Goal: Task Accomplishment & Management: Complete application form

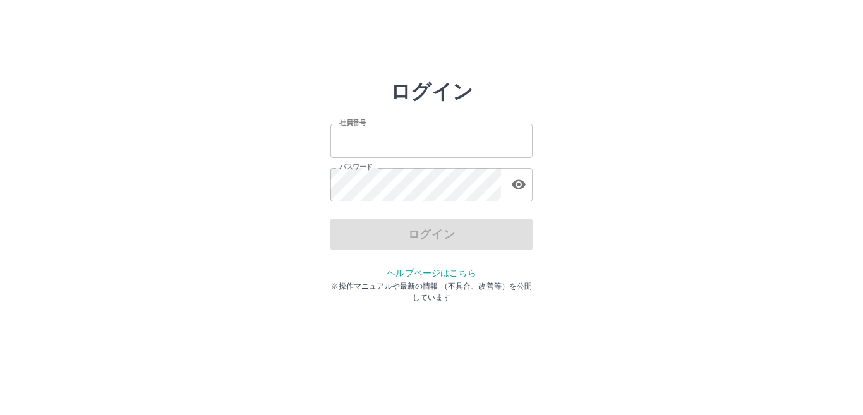
type input "*******"
click at [430, 237] on div "ログイン" at bounding box center [431, 235] width 202 height 32
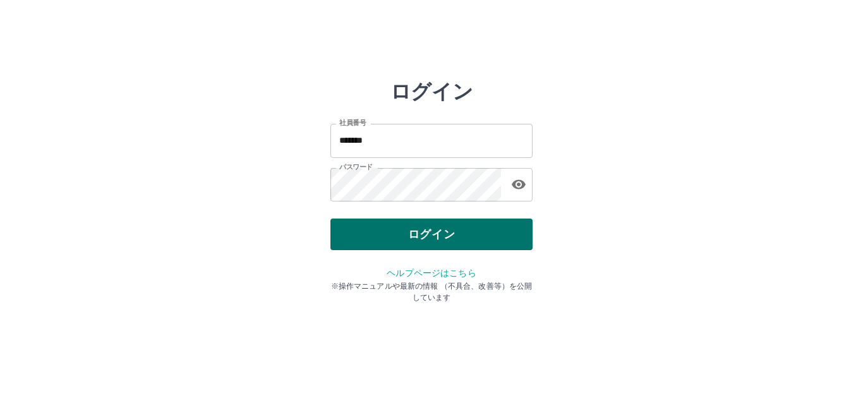
click at [445, 231] on button "ログイン" at bounding box center [431, 235] width 202 height 32
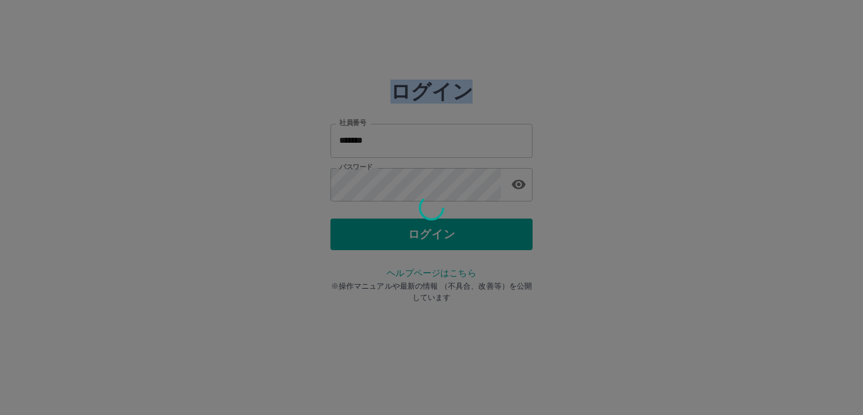
click at [445, 231] on div at bounding box center [431, 207] width 863 height 415
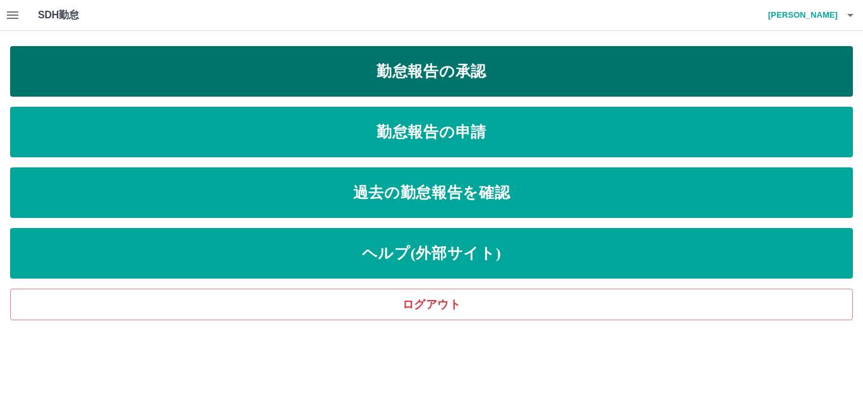
click at [439, 69] on link "勤怠報告の承認" at bounding box center [431, 71] width 843 height 51
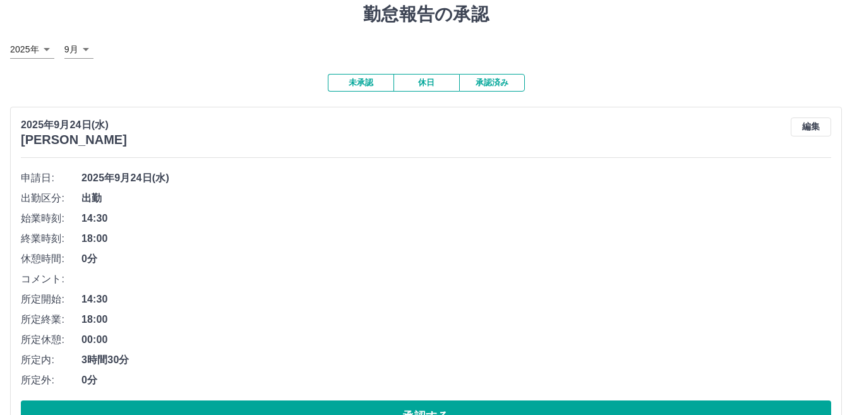
scroll to position [190, 0]
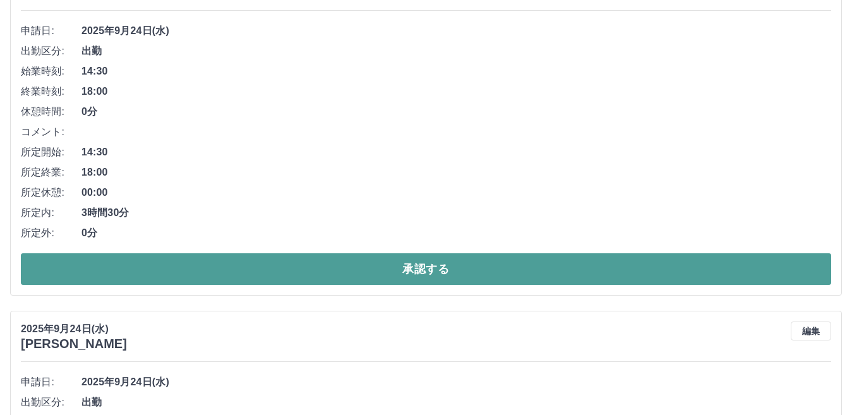
click at [423, 266] on button "承認する" at bounding box center [426, 269] width 811 height 32
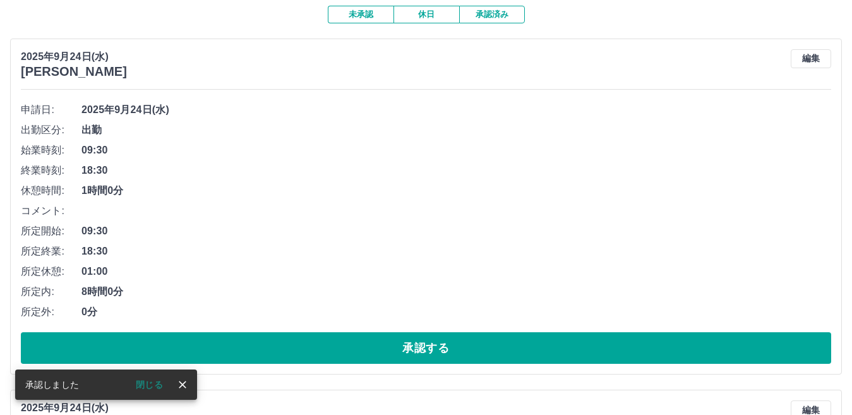
scroll to position [126, 0]
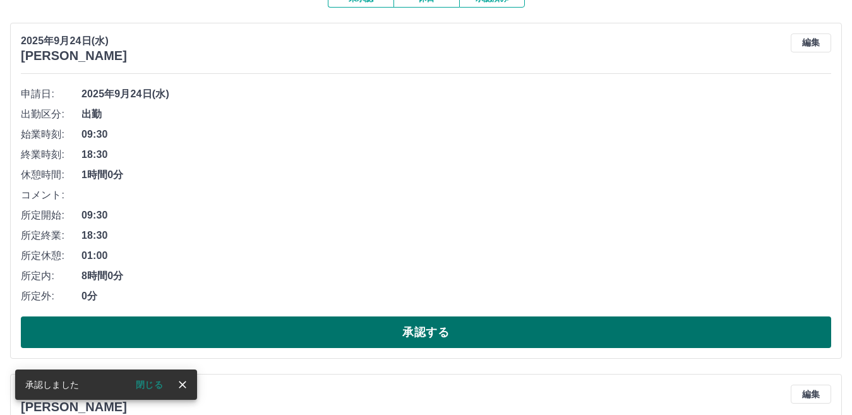
click at [354, 330] on button "承認する" at bounding box center [426, 333] width 811 height 32
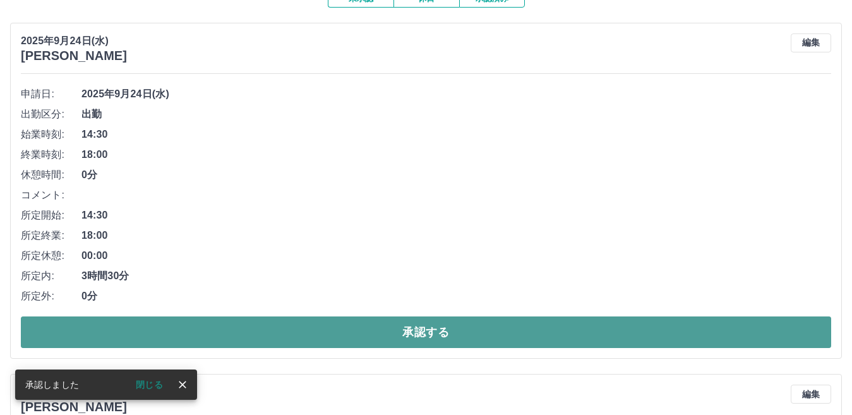
click at [363, 329] on button "承認する" at bounding box center [426, 333] width 811 height 32
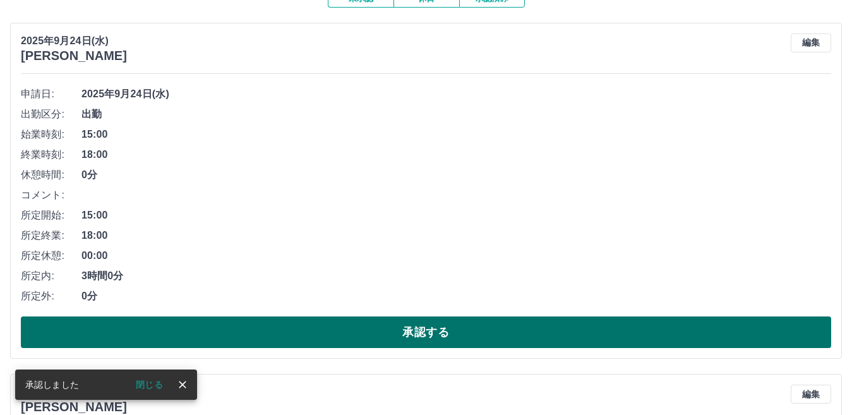
click at [366, 335] on button "承認する" at bounding box center [426, 333] width 811 height 32
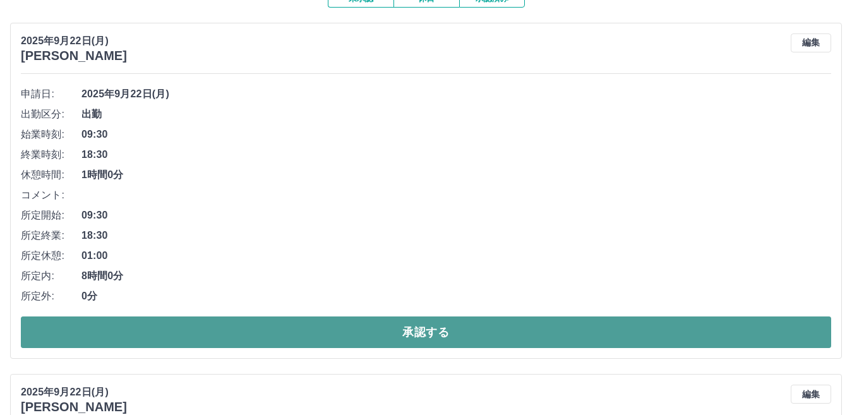
click at [405, 325] on button "承認する" at bounding box center [426, 333] width 811 height 32
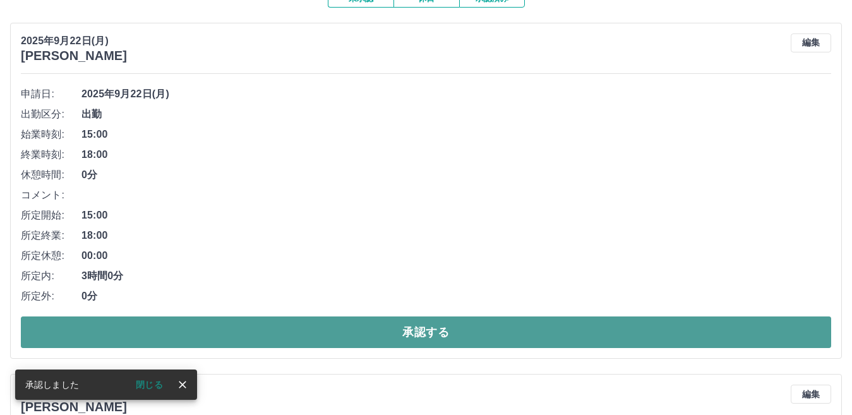
click at [414, 330] on button "承認する" at bounding box center [426, 333] width 811 height 32
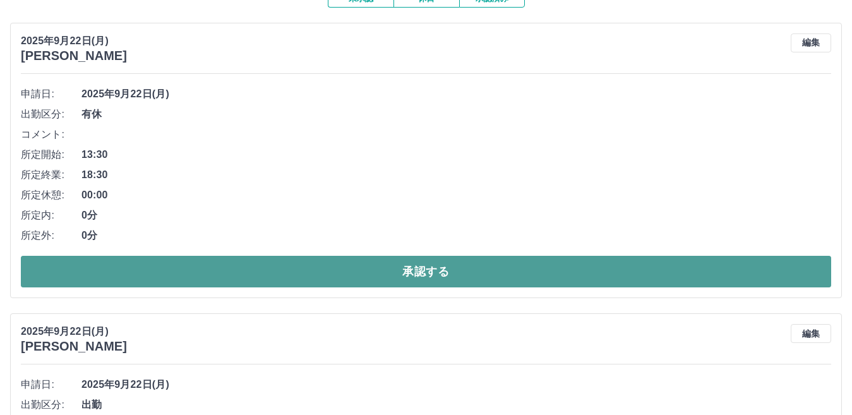
click at [421, 268] on button "承認する" at bounding box center [426, 272] width 811 height 32
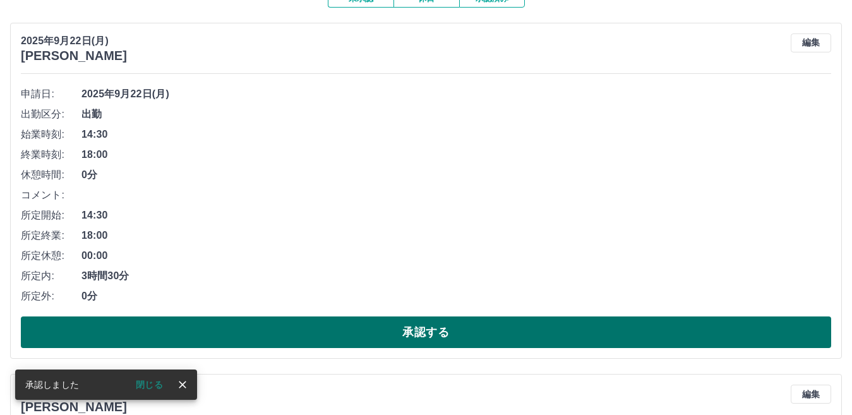
click at [407, 332] on button "承認する" at bounding box center [426, 333] width 811 height 32
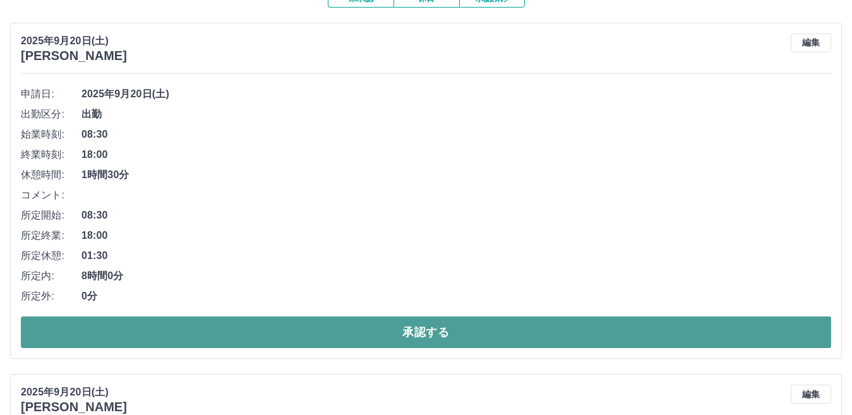
click at [408, 332] on button "承認する" at bounding box center [426, 333] width 811 height 32
click at [430, 339] on button "承認する" at bounding box center [426, 333] width 811 height 32
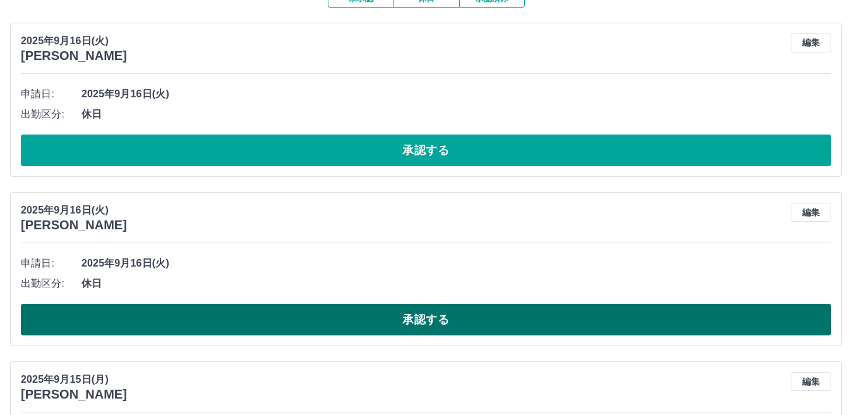
click at [433, 323] on button "承認する" at bounding box center [426, 320] width 811 height 32
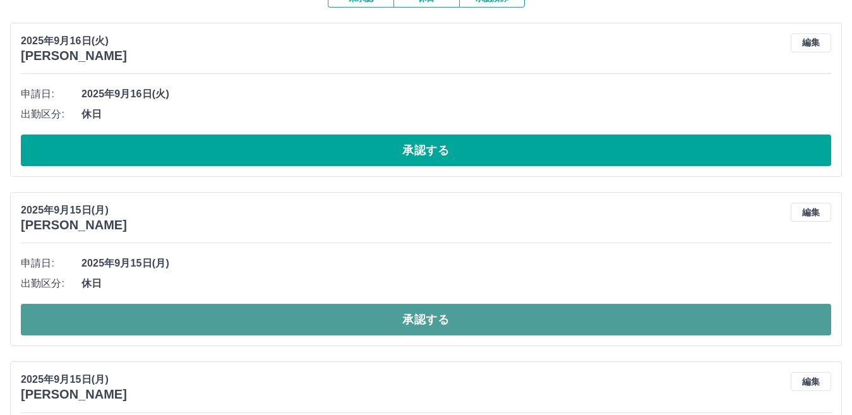
click at [433, 322] on button "承認する" at bounding box center [426, 320] width 811 height 32
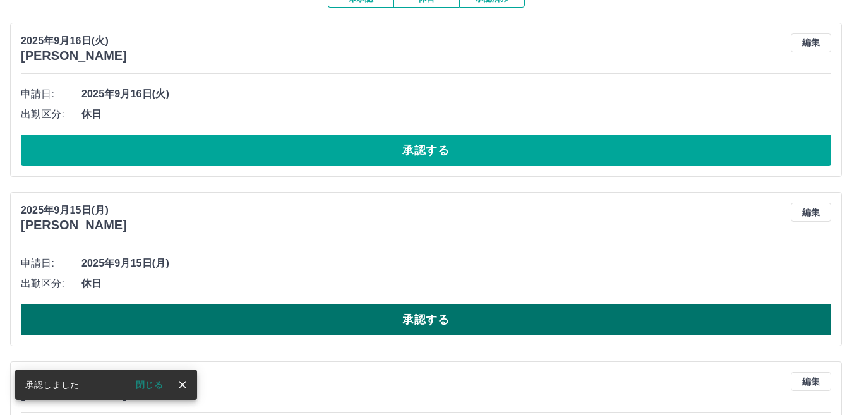
click at [428, 323] on button "承認する" at bounding box center [426, 320] width 811 height 32
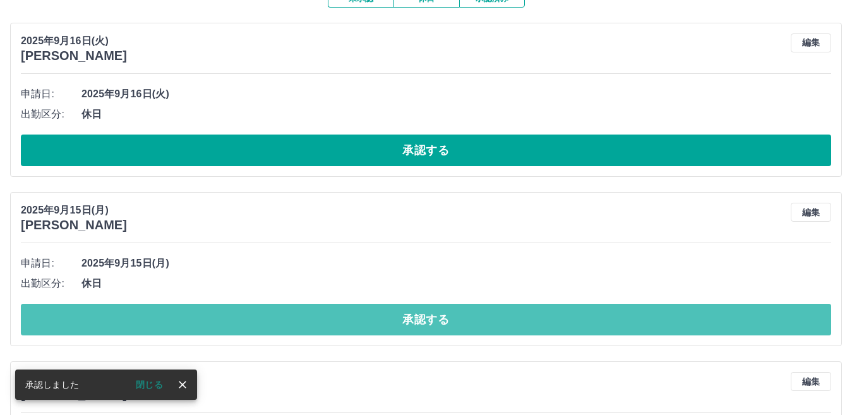
click at [428, 324] on button "承認する" at bounding box center [426, 320] width 811 height 32
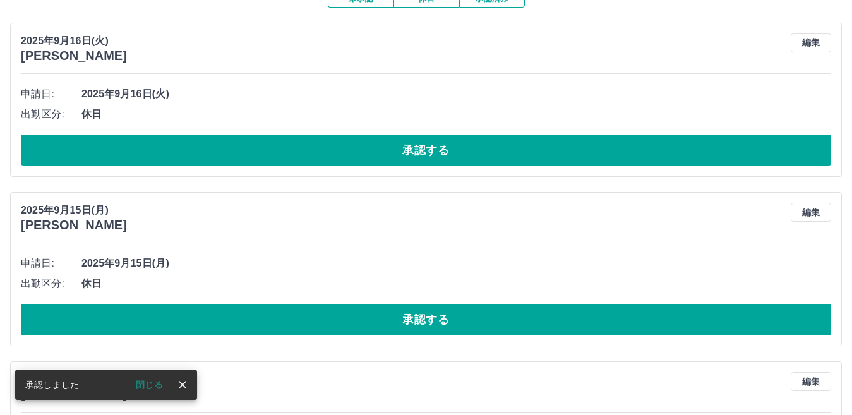
click at [428, 325] on button "承認する" at bounding box center [426, 320] width 811 height 32
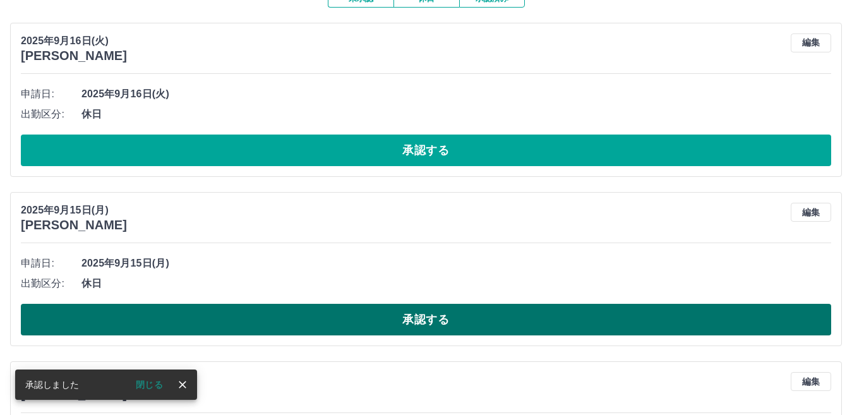
click at [426, 320] on button "承認する" at bounding box center [426, 320] width 811 height 32
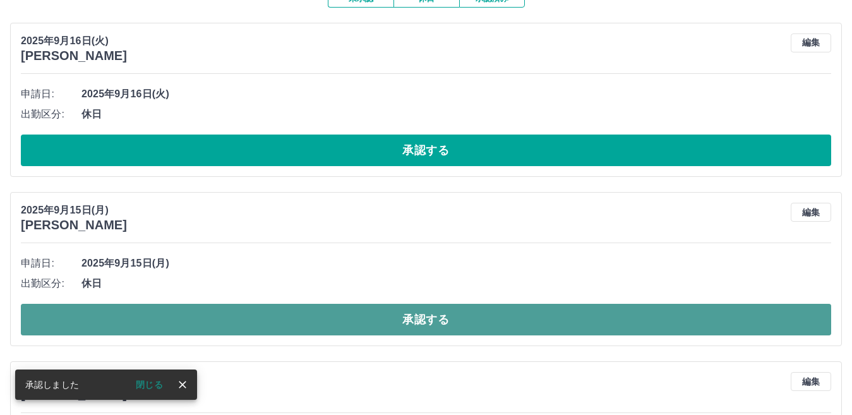
click at [425, 321] on button "承認する" at bounding box center [426, 320] width 811 height 32
click at [425, 322] on button "承認する" at bounding box center [426, 320] width 811 height 32
click at [425, 323] on button "承認する" at bounding box center [426, 320] width 811 height 32
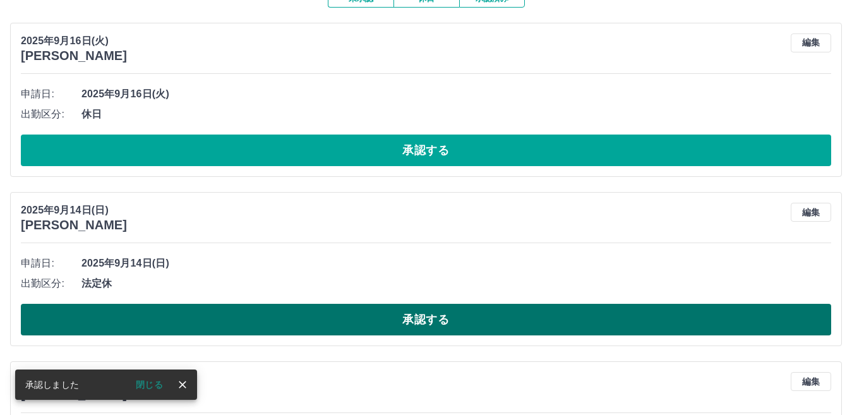
click at [425, 323] on button "承認する" at bounding box center [426, 320] width 811 height 32
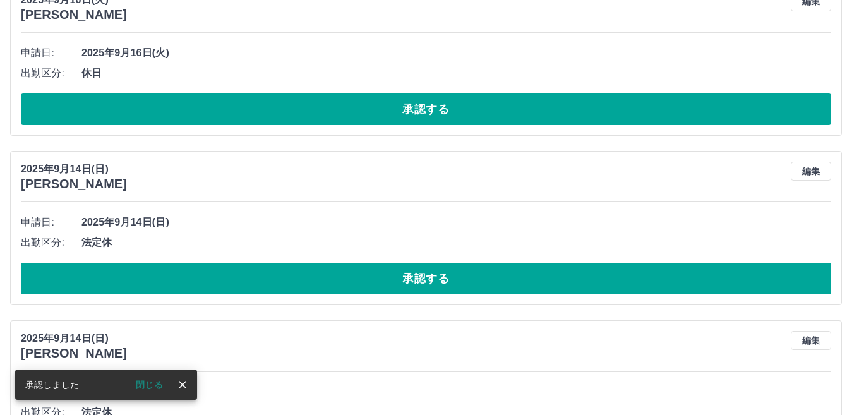
scroll to position [190, 0]
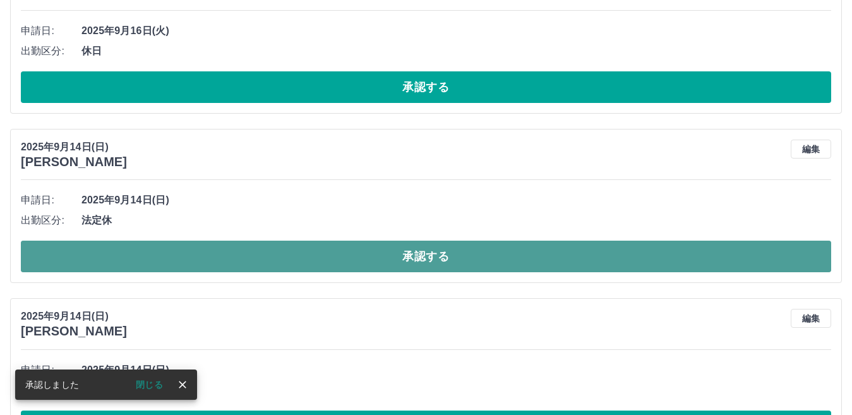
click at [425, 260] on button "承認する" at bounding box center [426, 257] width 811 height 32
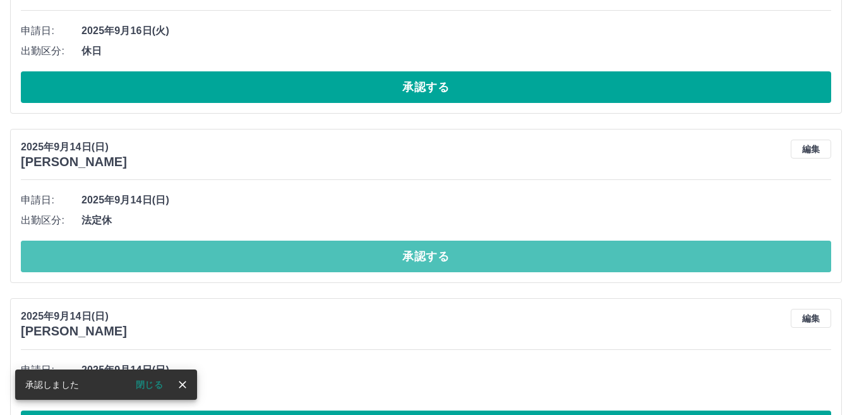
click at [425, 261] on button "承認する" at bounding box center [426, 257] width 811 height 32
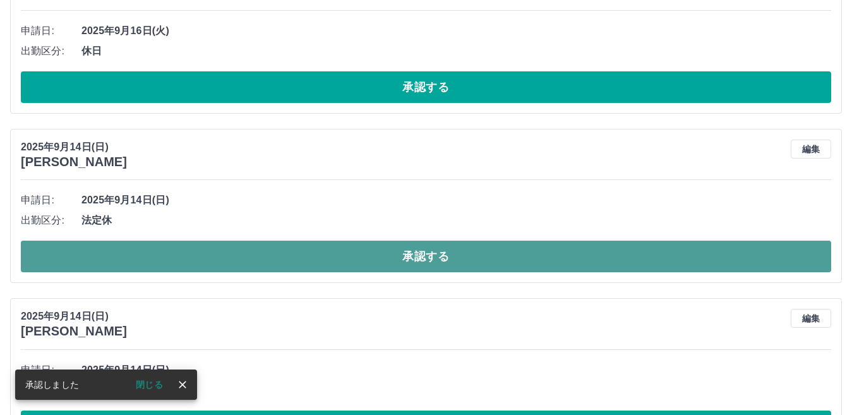
click at [425, 263] on button "承認する" at bounding box center [426, 257] width 811 height 32
click at [425, 264] on button "承認する" at bounding box center [426, 257] width 811 height 32
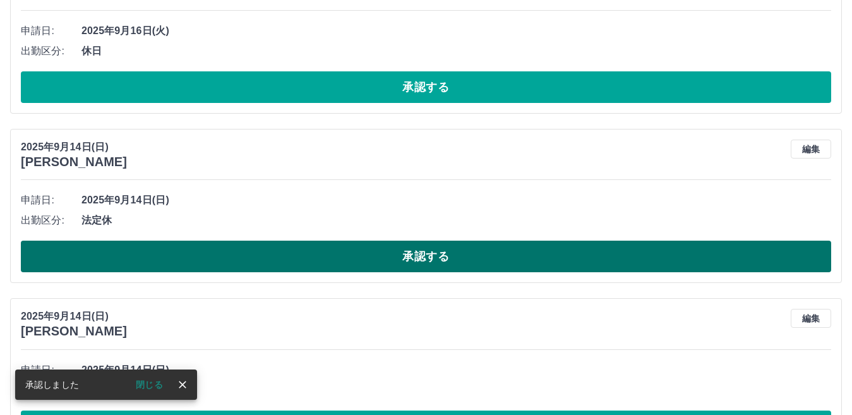
click at [424, 263] on button "承認する" at bounding box center [426, 257] width 811 height 32
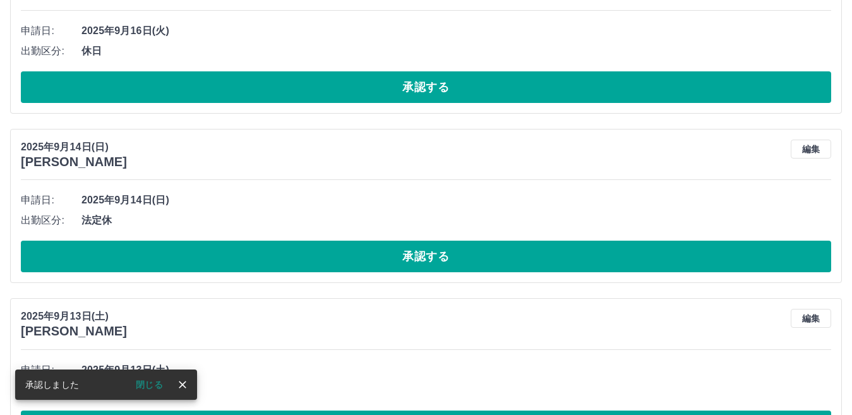
click at [424, 263] on button "承認する" at bounding box center [426, 257] width 811 height 32
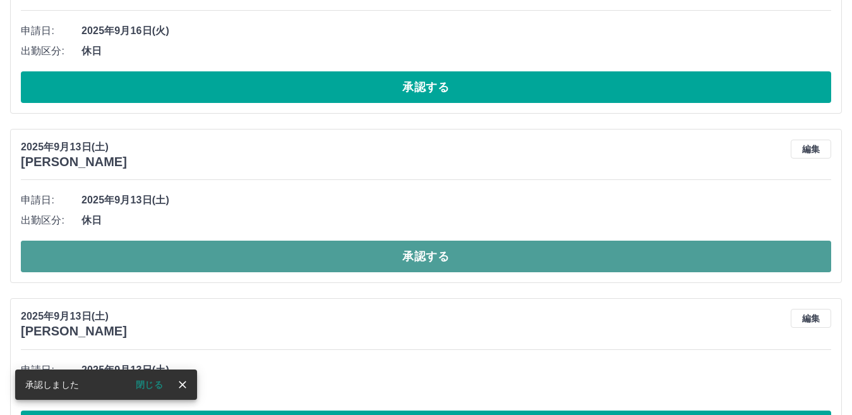
click at [414, 258] on button "承認する" at bounding box center [426, 257] width 811 height 32
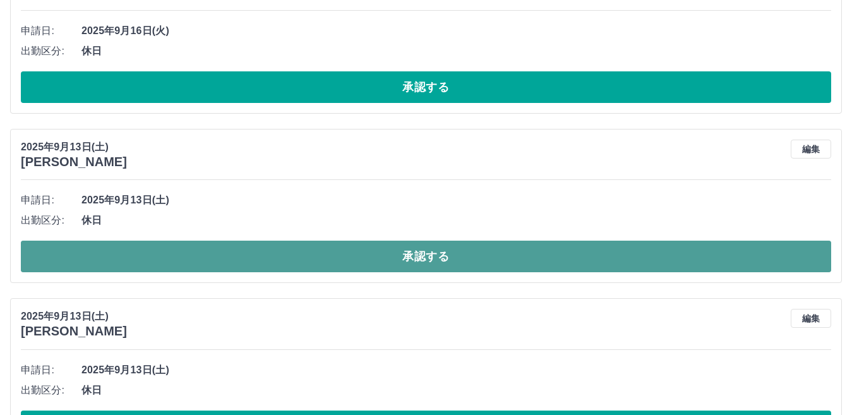
click at [416, 257] on button "承認する" at bounding box center [426, 257] width 811 height 32
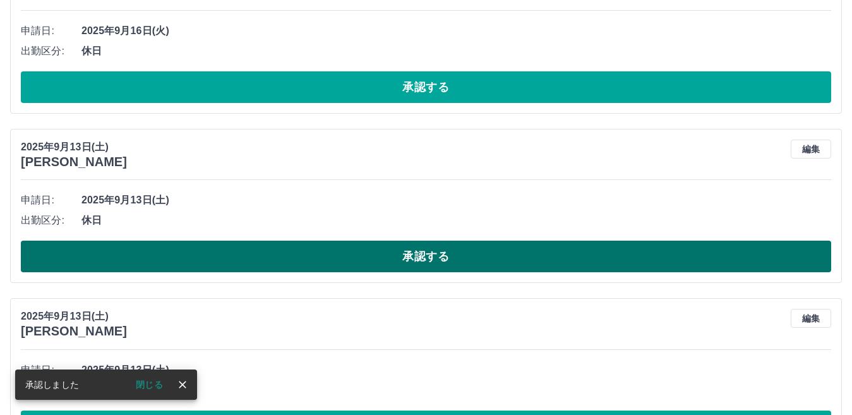
click at [415, 257] on button "承認する" at bounding box center [426, 257] width 811 height 32
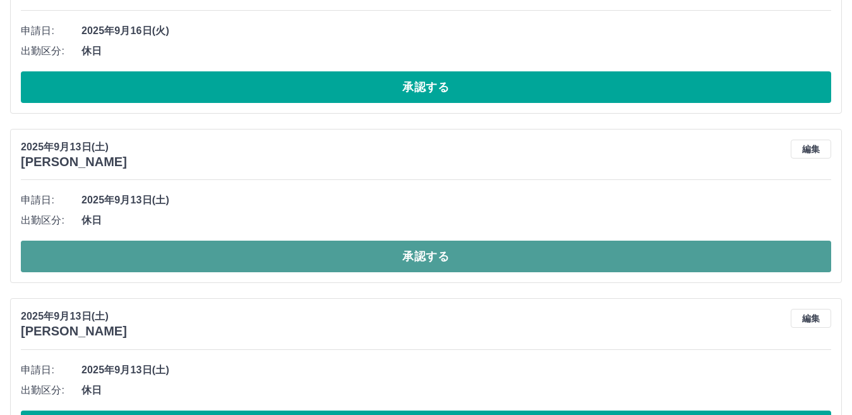
click at [414, 258] on button "承認する" at bounding box center [426, 257] width 811 height 32
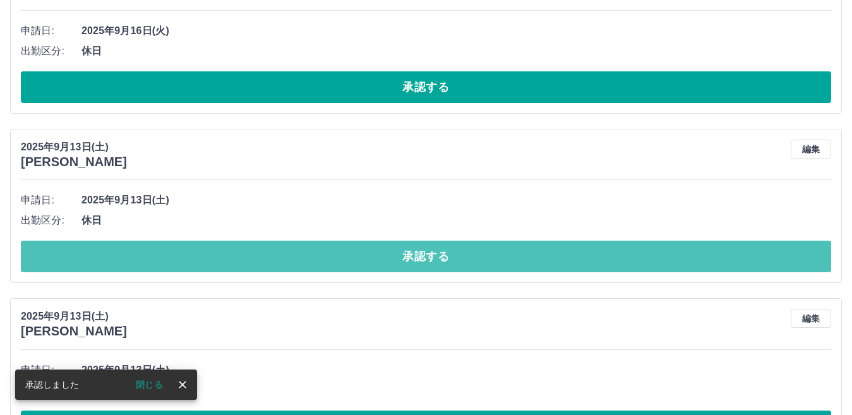
click at [414, 258] on button "承認する" at bounding box center [426, 257] width 811 height 32
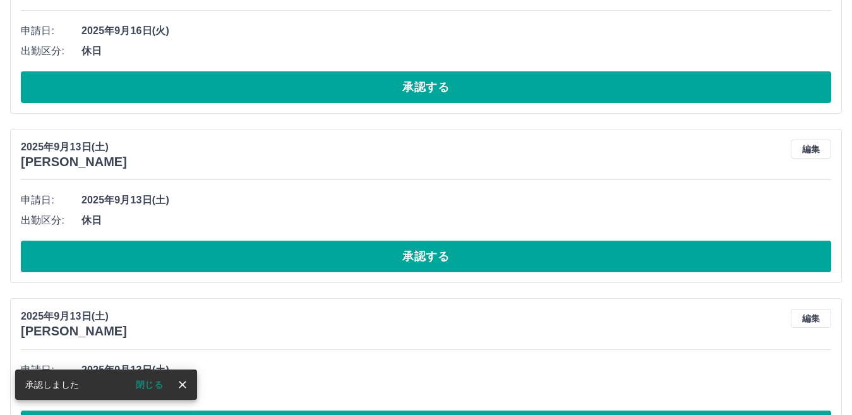
click at [414, 258] on button "承認する" at bounding box center [426, 257] width 811 height 32
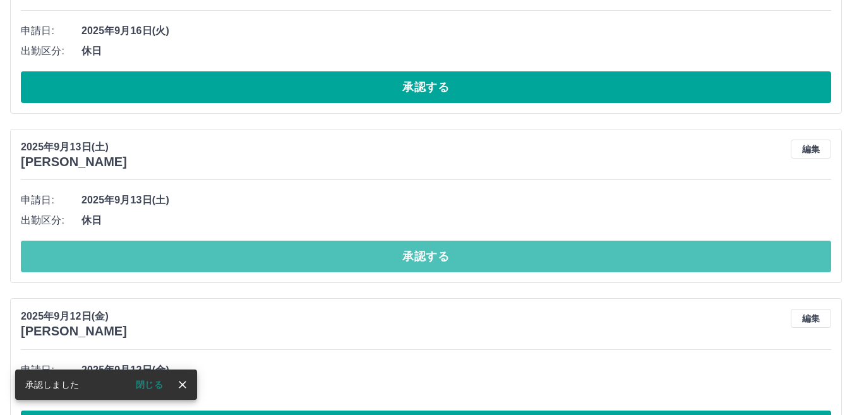
click at [414, 258] on button "承認する" at bounding box center [426, 257] width 811 height 32
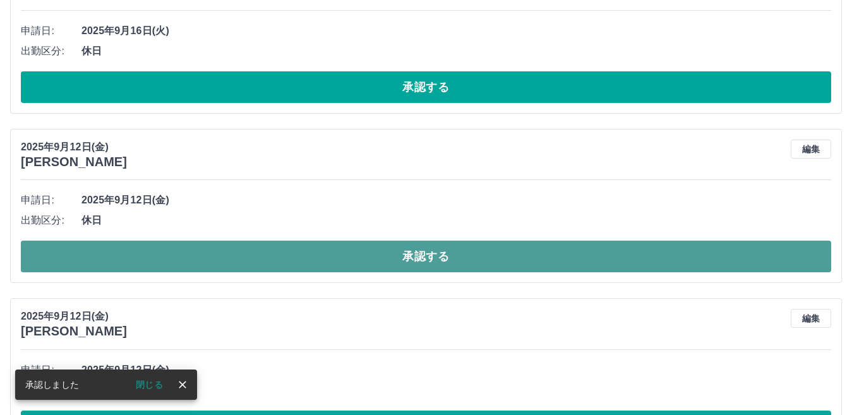
click at [414, 258] on button "承認する" at bounding box center [426, 257] width 811 height 32
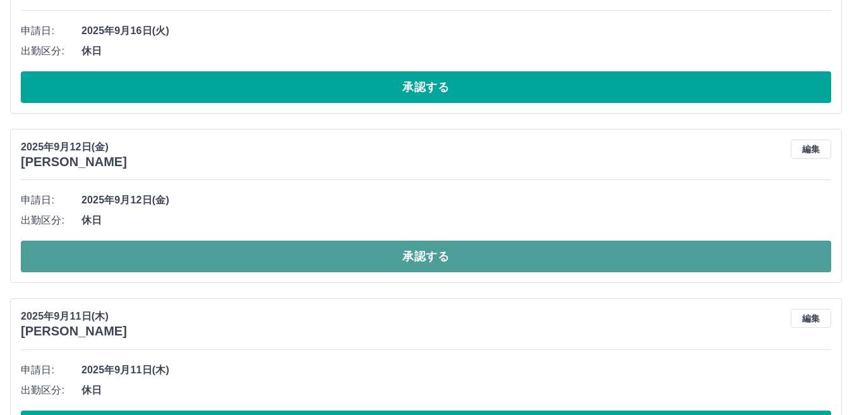
click at [414, 260] on button "承認する" at bounding box center [426, 257] width 811 height 32
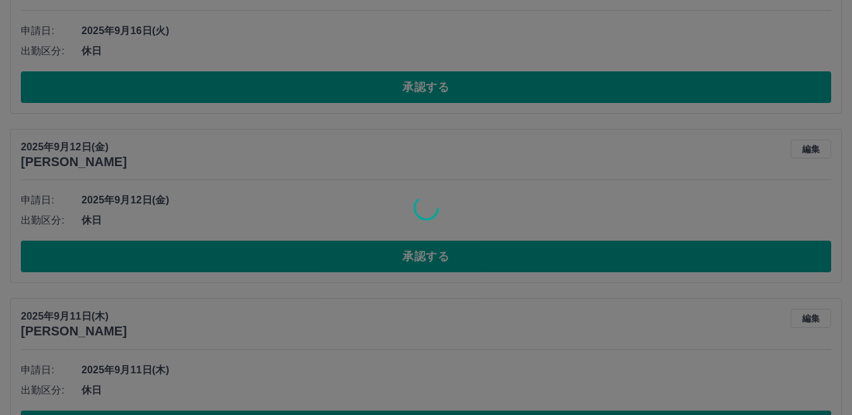
click at [414, 261] on div at bounding box center [426, 207] width 852 height 415
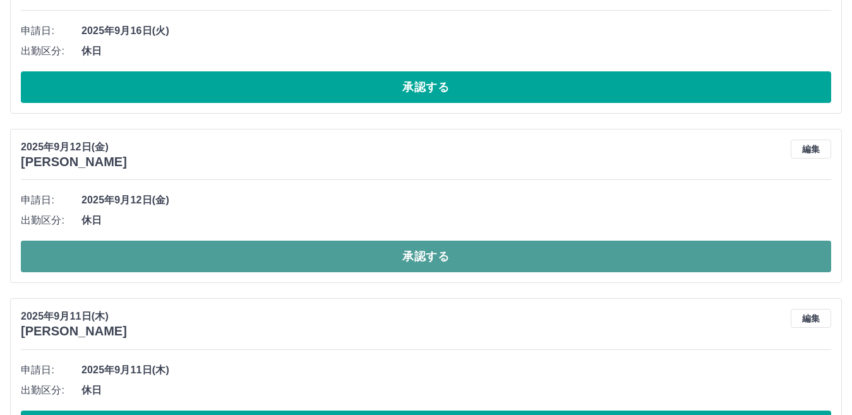
click at [418, 260] on button "承認する" at bounding box center [426, 257] width 811 height 32
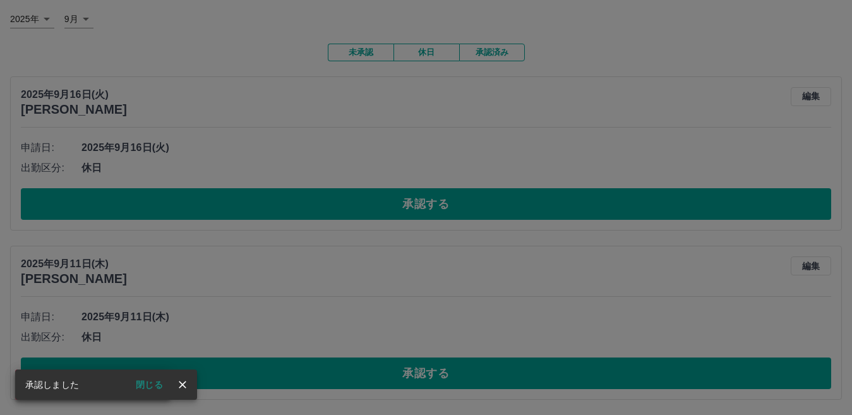
scroll to position [74, 0]
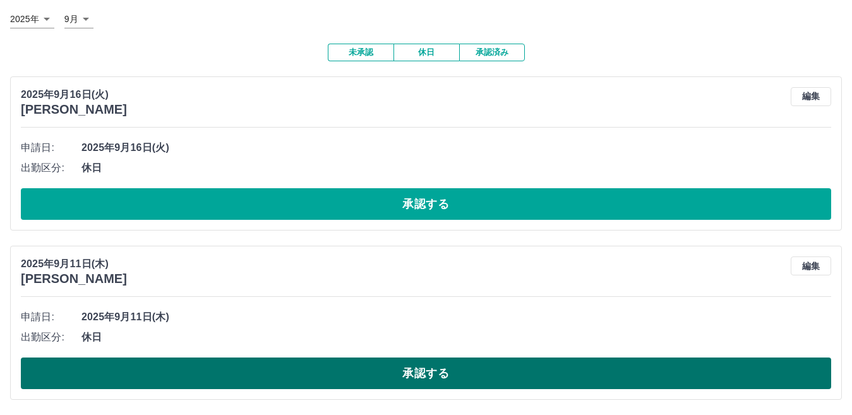
click at [413, 370] on button "承認する" at bounding box center [426, 374] width 811 height 32
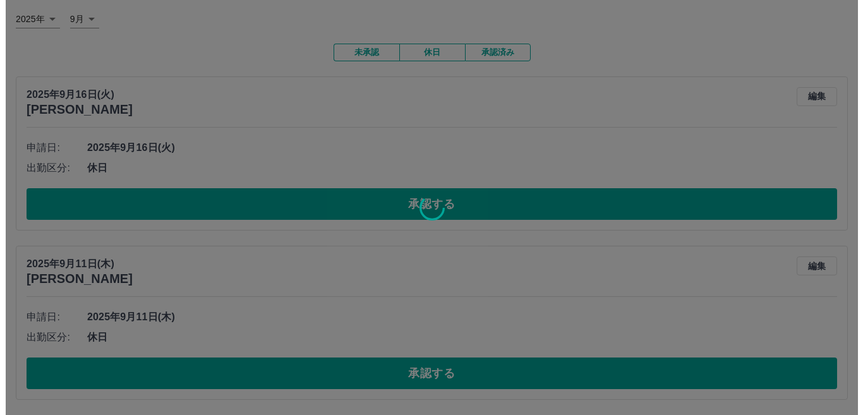
scroll to position [0, 0]
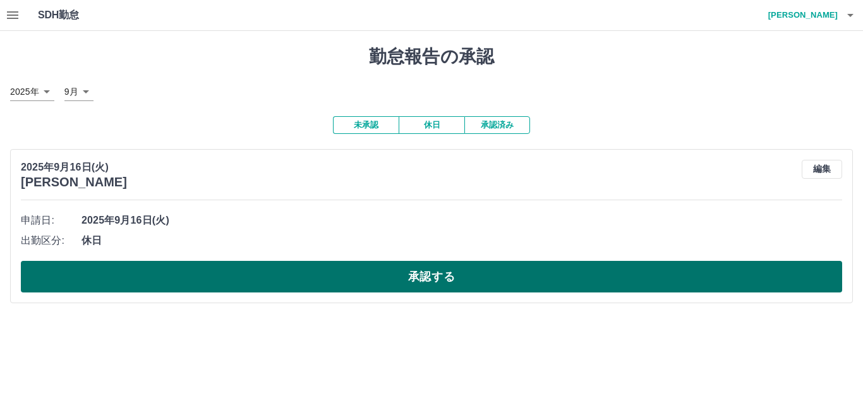
click at [428, 282] on button "承認する" at bounding box center [431, 277] width 821 height 32
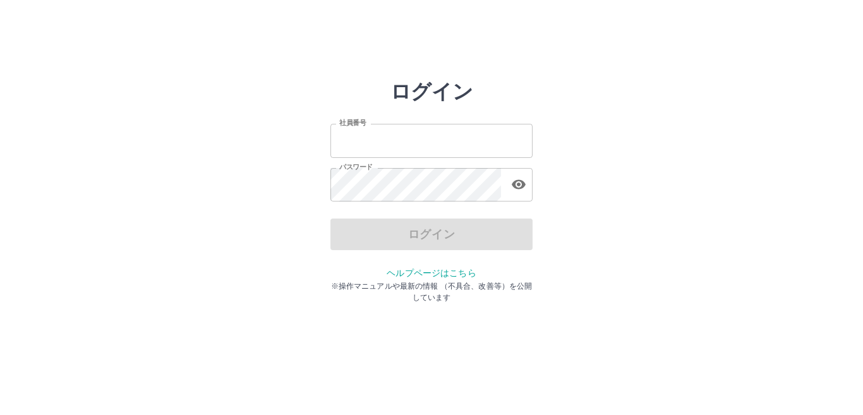
type input "*******"
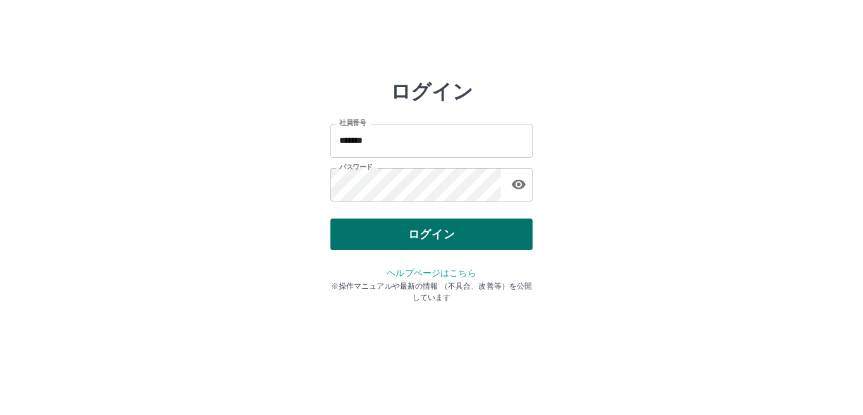
click at [439, 238] on div "ログイン" at bounding box center [431, 235] width 202 height 32
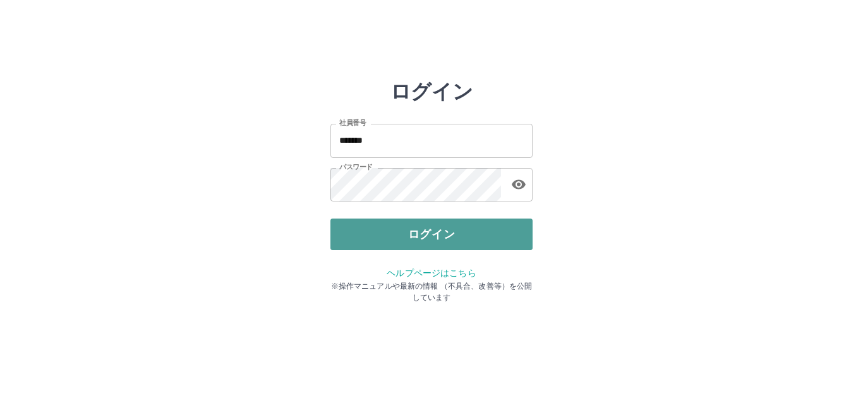
click at [430, 239] on button "ログイン" at bounding box center [431, 235] width 202 height 32
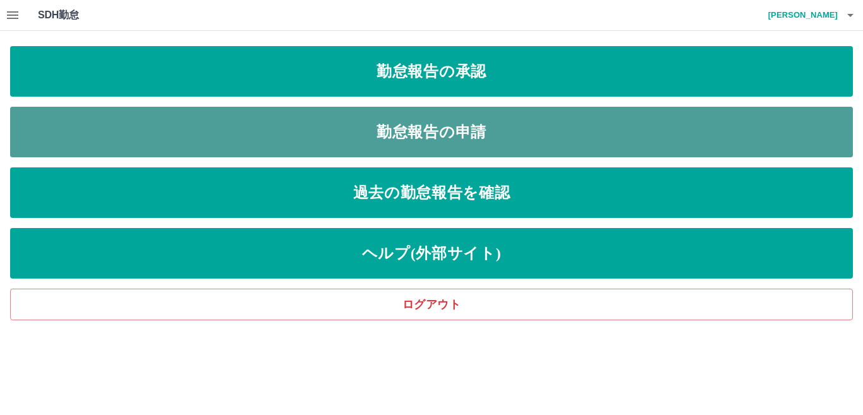
click at [417, 129] on link "勤怠報告の申請" at bounding box center [431, 132] width 843 height 51
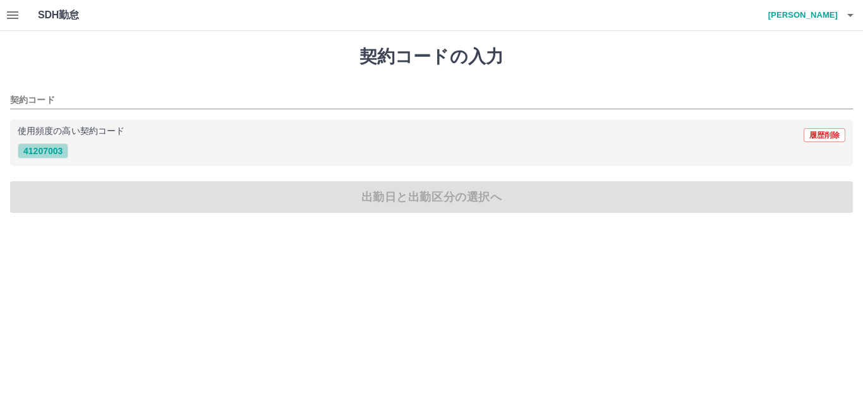
click at [51, 152] on button "41207003" at bounding box center [43, 150] width 51 height 15
type input "********"
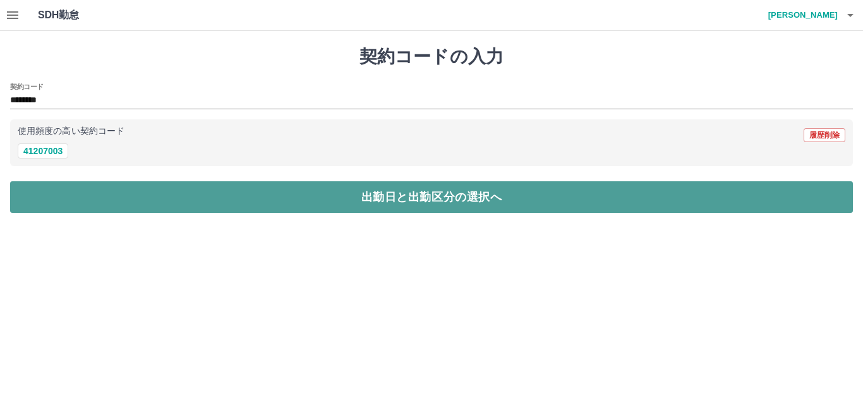
click at [224, 193] on button "出勤日と出勤区分の選択へ" at bounding box center [431, 197] width 843 height 32
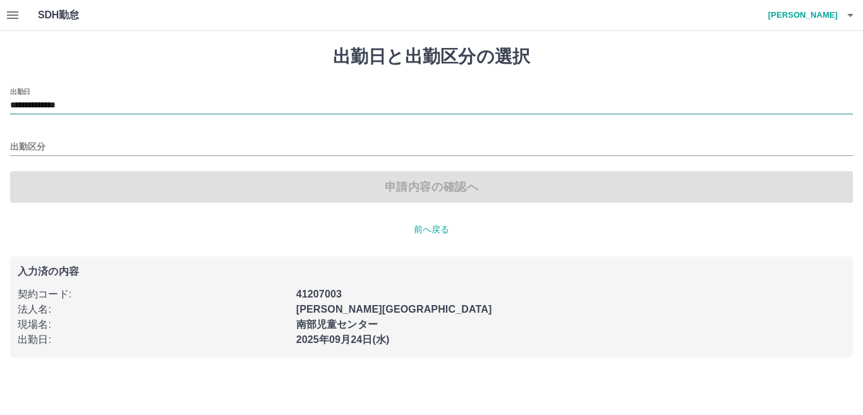
click at [96, 106] on input "**********" at bounding box center [431, 106] width 843 height 16
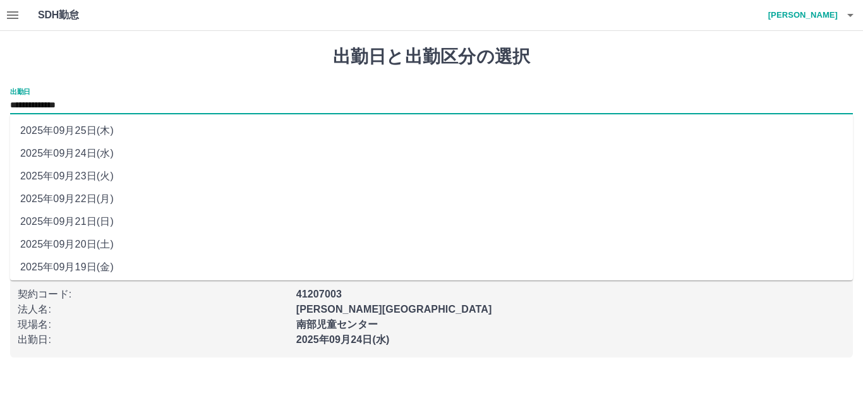
click at [85, 200] on li "2025年09月22日(月)" at bounding box center [431, 199] width 843 height 23
type input "**********"
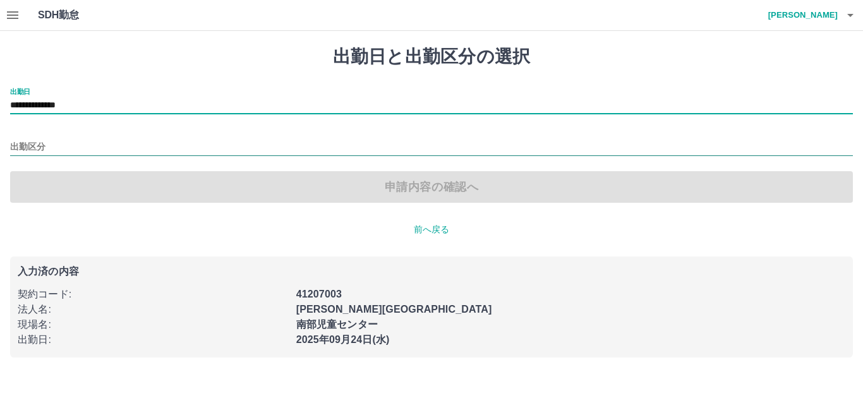
click at [40, 147] on input "出勤区分" at bounding box center [431, 148] width 843 height 16
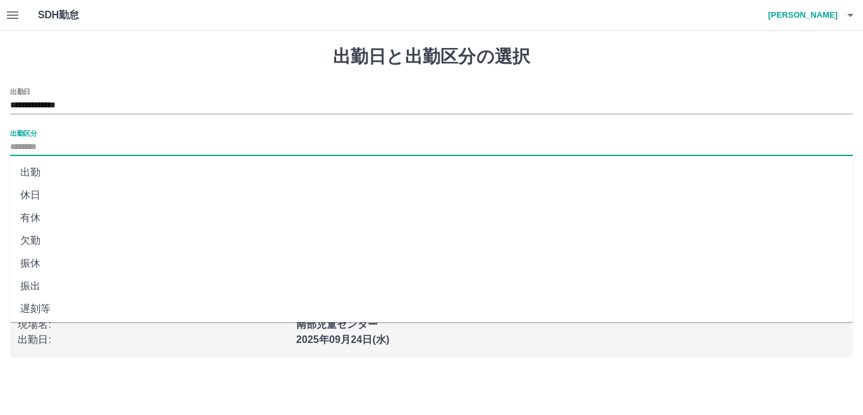
click at [34, 176] on li "出勤" at bounding box center [431, 172] width 843 height 23
type input "**"
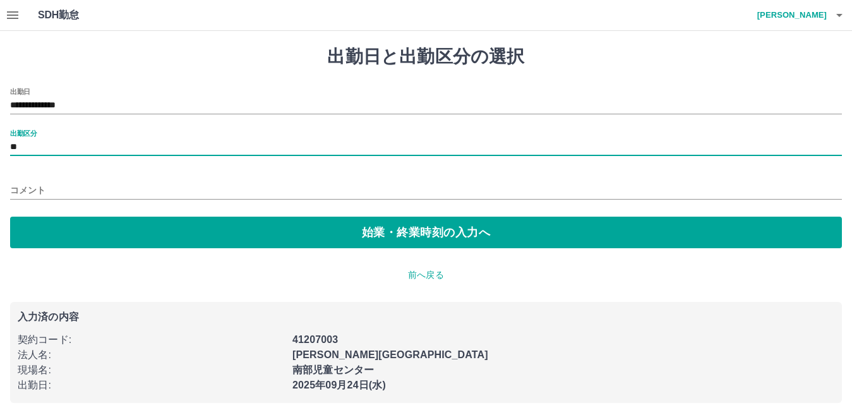
click at [53, 188] on input "コメント" at bounding box center [426, 190] width 832 height 18
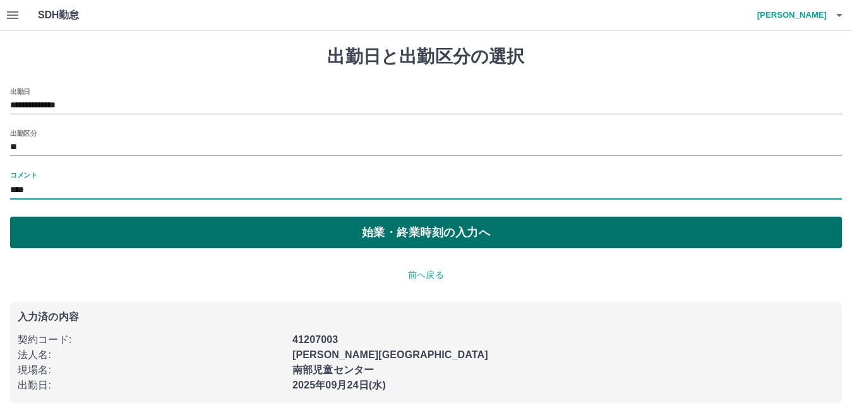
type input "****"
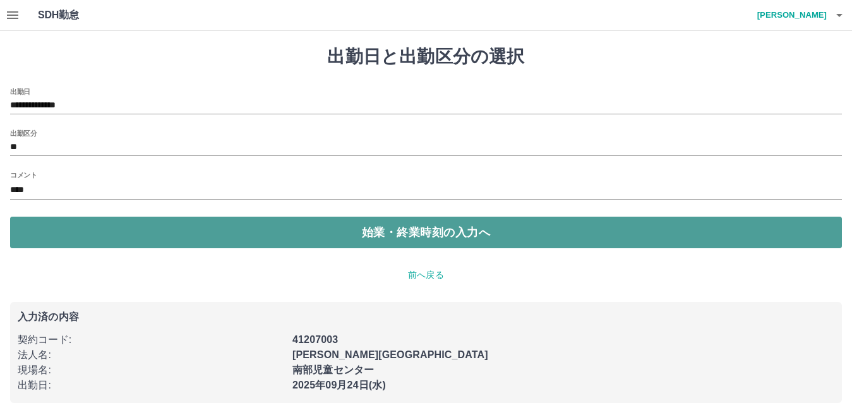
click at [377, 229] on button "始業・終業時刻の入力へ" at bounding box center [426, 233] width 832 height 32
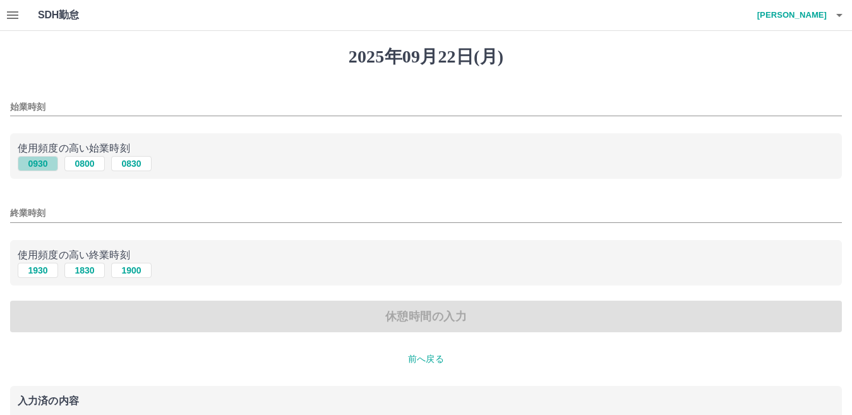
click at [40, 166] on button "0930" at bounding box center [38, 163] width 40 height 15
type input "****"
click at [42, 275] on button "1930" at bounding box center [38, 270] width 40 height 15
type input "****"
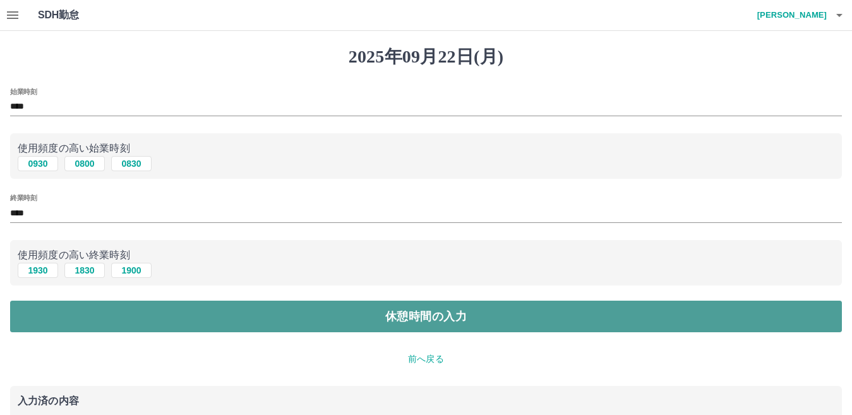
click at [105, 309] on button "休憩時間の入力" at bounding box center [426, 317] width 832 height 32
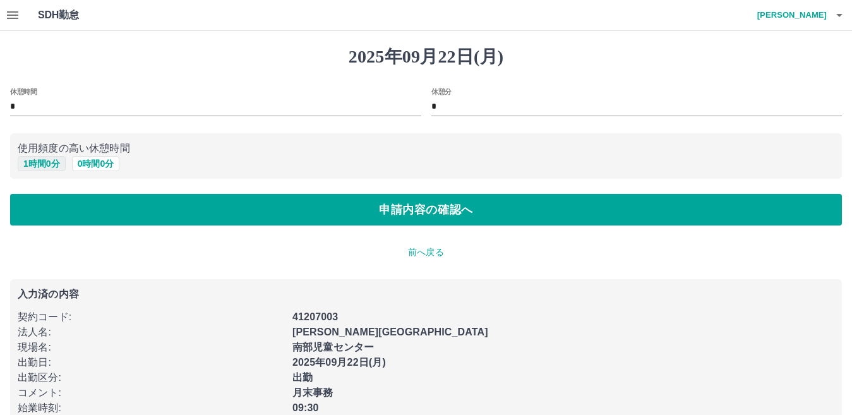
click at [49, 165] on button "1 時間 0 分" at bounding box center [42, 163] width 48 height 15
type input "*"
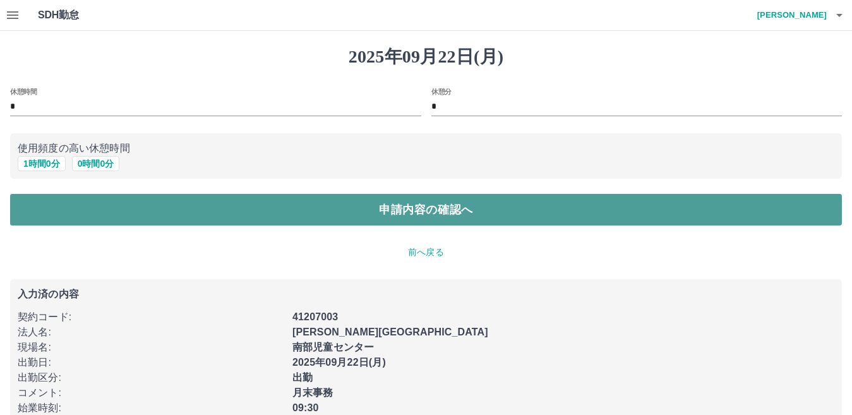
click at [150, 214] on button "申請内容の確認へ" at bounding box center [426, 210] width 832 height 32
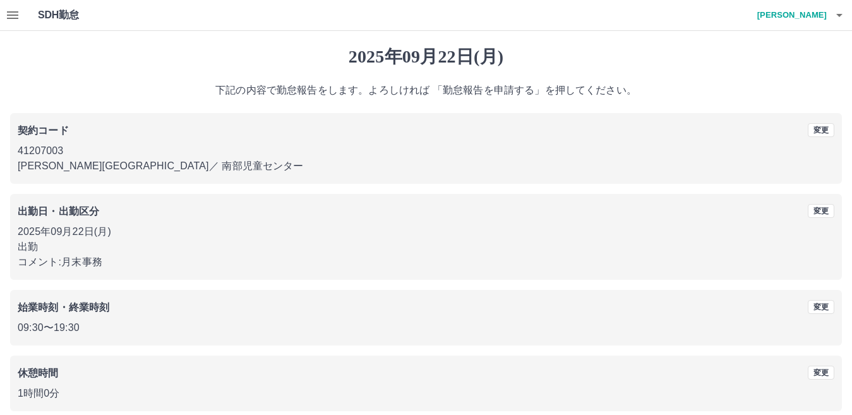
scroll to position [58, 0]
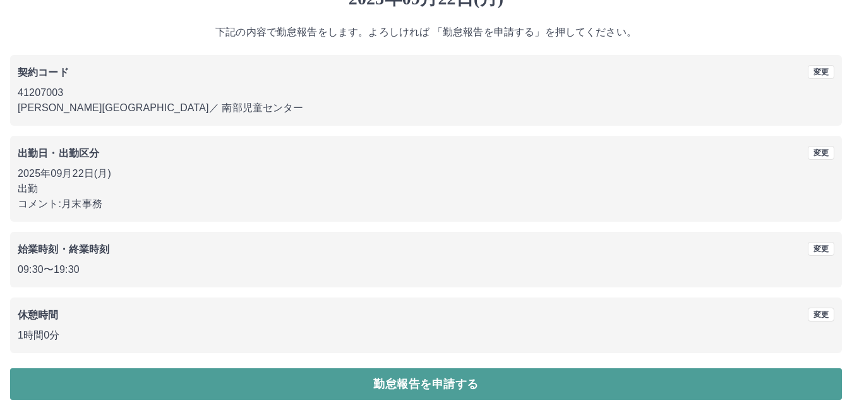
click at [328, 382] on button "勤怠報告を申請する" at bounding box center [426, 384] width 832 height 32
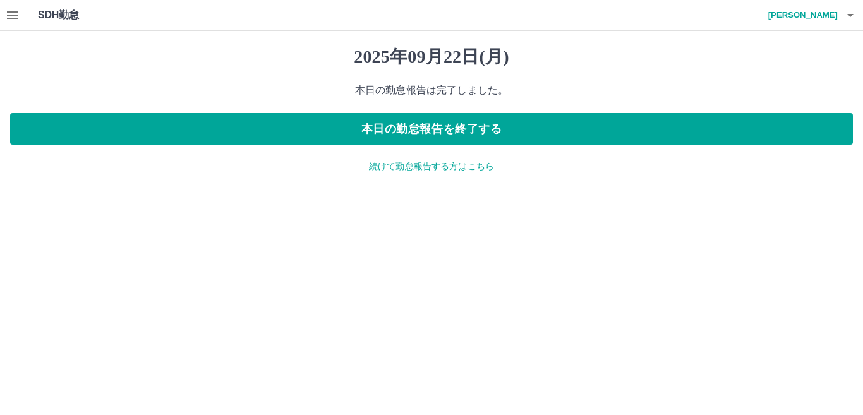
click at [407, 173] on div "[DATE] 本日の勤怠報告は完了しました。 本日の勤怠報告を終了する 続けて勤怠報告する方はこちら" at bounding box center [431, 109] width 863 height 157
click at [408, 169] on p "続けて勤怠報告する方はこちら" at bounding box center [431, 166] width 843 height 13
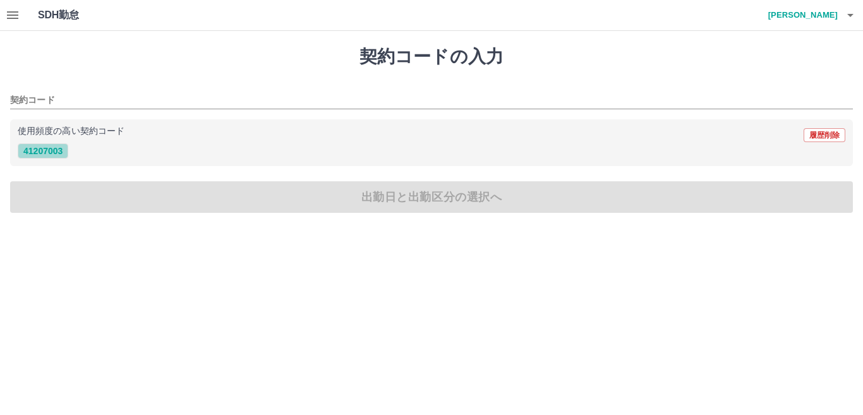
click at [39, 151] on button "41207003" at bounding box center [43, 150] width 51 height 15
type input "********"
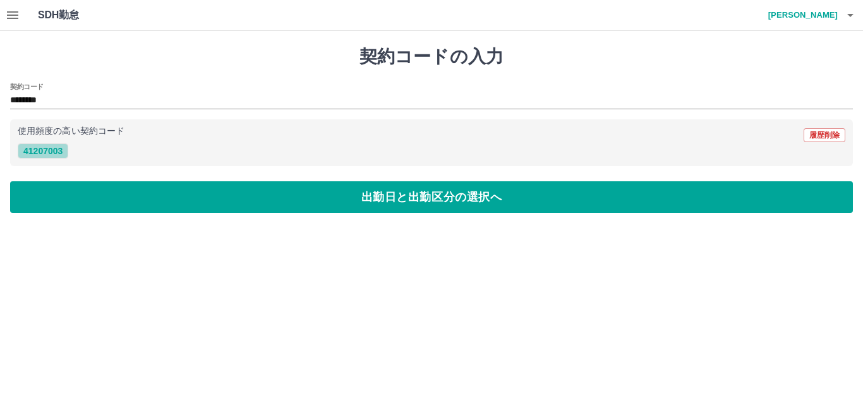
click at [45, 148] on button "41207003" at bounding box center [43, 150] width 51 height 15
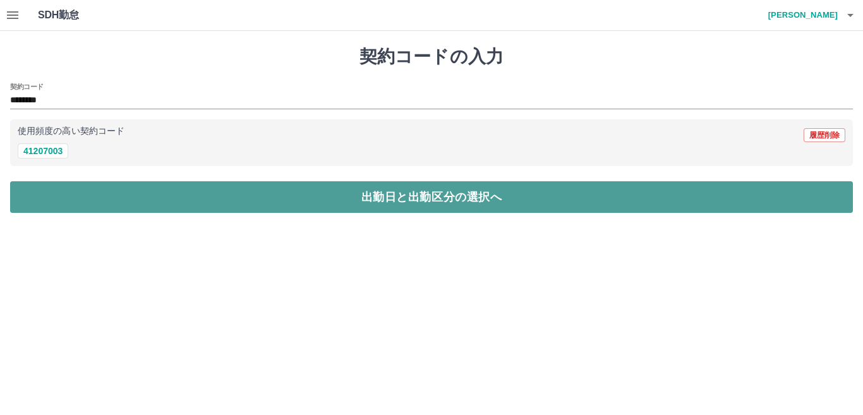
click at [383, 193] on button "出勤日と出勤区分の選択へ" at bounding box center [431, 197] width 843 height 32
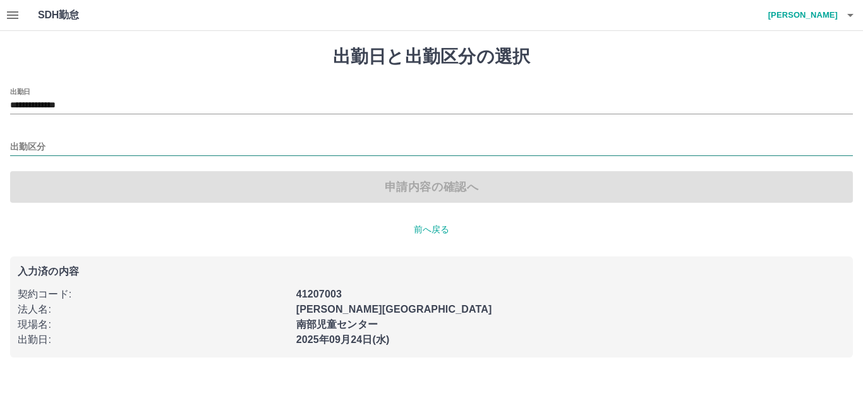
click at [56, 143] on input "出勤区分" at bounding box center [431, 148] width 843 height 16
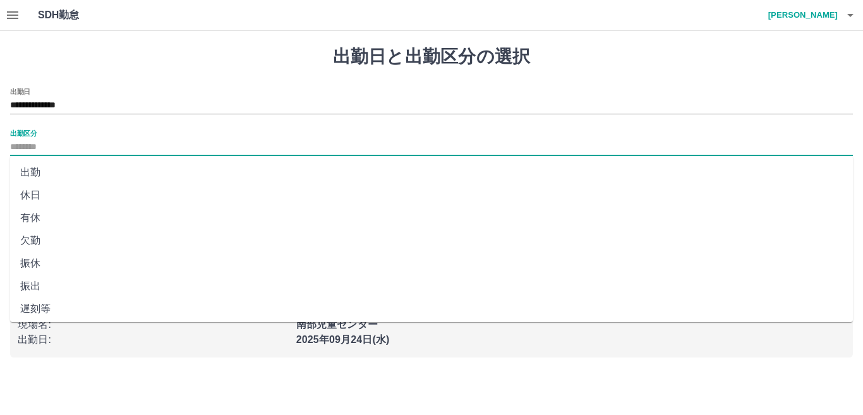
click at [37, 168] on li "出勤" at bounding box center [431, 172] width 843 height 23
type input "**"
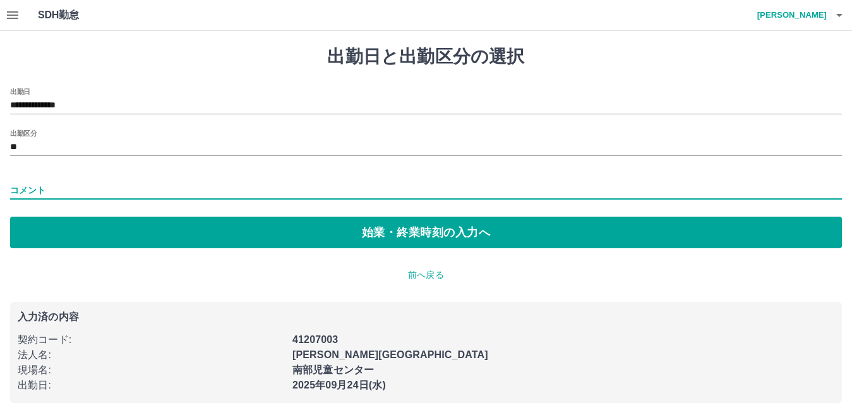
click at [47, 187] on input "コメント" at bounding box center [426, 190] width 832 height 18
type input "****"
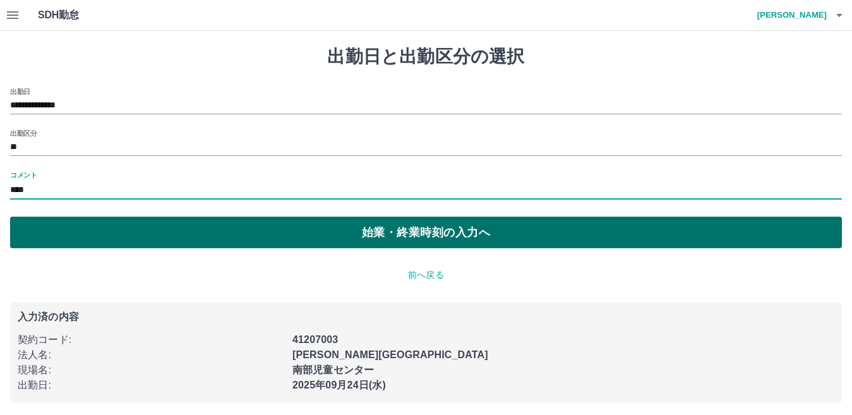
click at [181, 231] on button "始業・終業時刻の入力へ" at bounding box center [426, 233] width 832 height 32
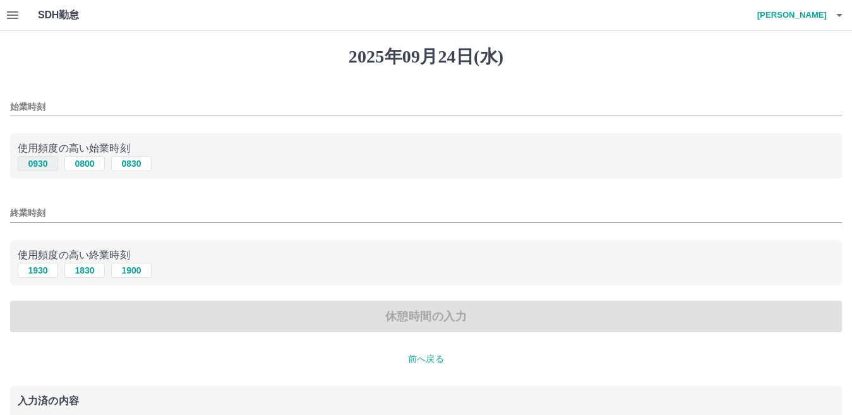
click at [40, 164] on button "0930" at bounding box center [38, 163] width 40 height 15
type input "****"
click at [48, 275] on button "1930" at bounding box center [38, 270] width 40 height 15
type input "****"
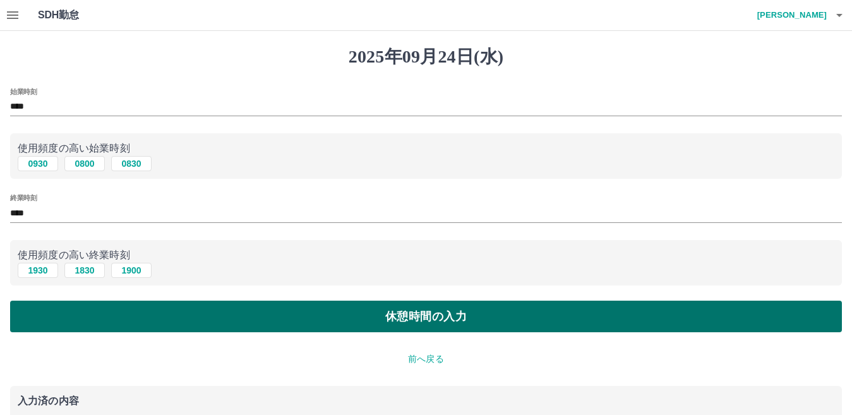
click at [272, 318] on button "休憩時間の入力" at bounding box center [426, 317] width 832 height 32
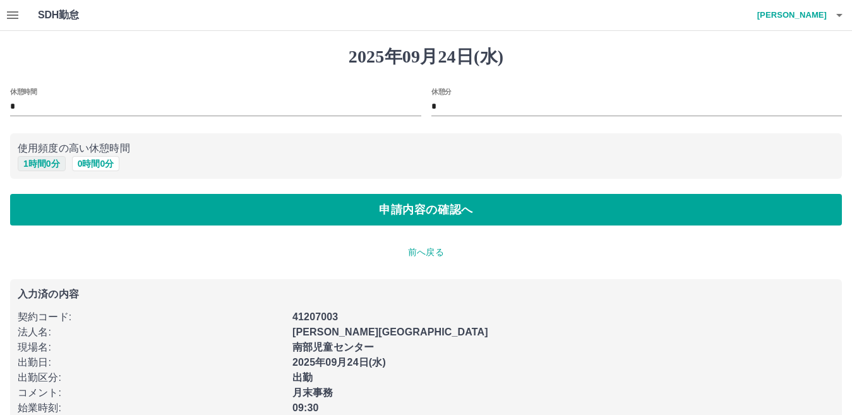
click at [44, 157] on button "1 時間 0 分" at bounding box center [42, 163] width 48 height 15
type input "*"
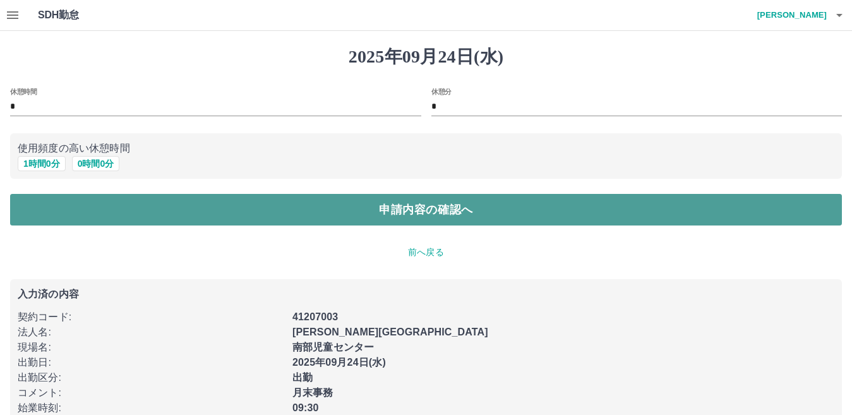
click at [291, 221] on button "申請内容の確認へ" at bounding box center [426, 210] width 832 height 32
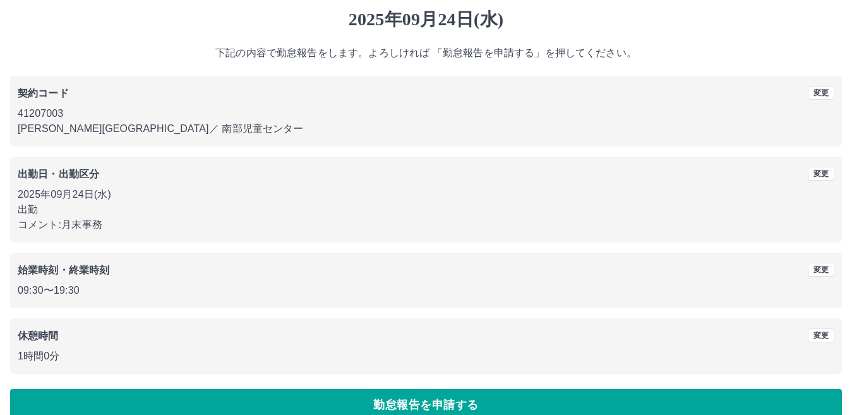
scroll to position [58, 0]
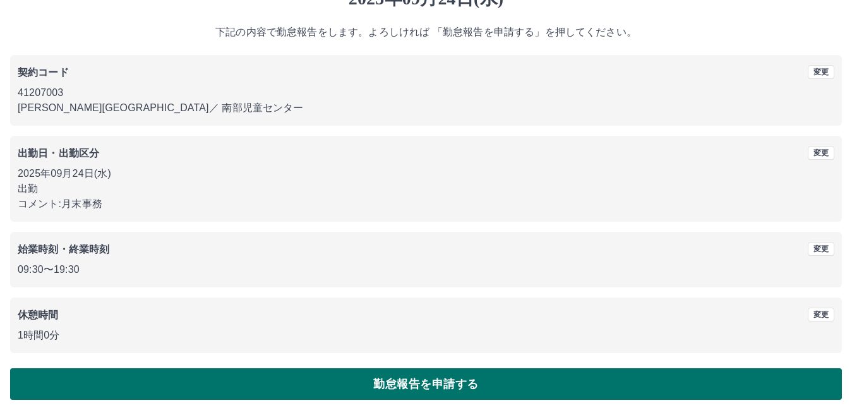
click at [283, 375] on button "勤怠報告を申請する" at bounding box center [426, 384] width 832 height 32
